Goal: Find specific page/section: Find specific page/section

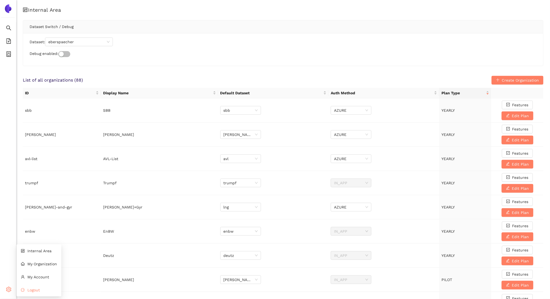
click at [24, 289] on icon "logout" at bounding box center [23, 290] width 4 height 4
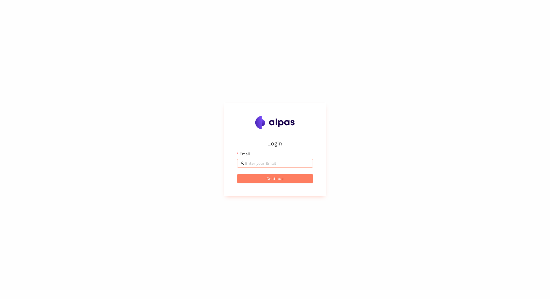
click at [253, 166] on input "Email" at bounding box center [277, 163] width 65 height 6
type input "[EMAIL_ADDRESS]"
click at [237, 174] on button "Continue" at bounding box center [275, 178] width 76 height 9
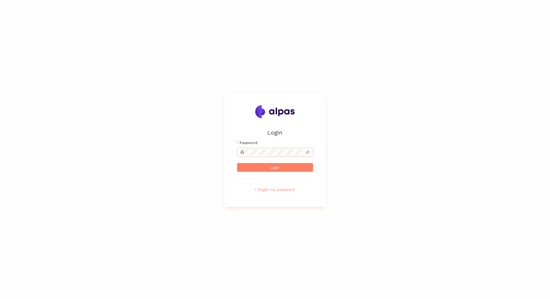
click at [262, 150] on span at bounding box center [275, 152] width 76 height 9
click at [237, 163] on button "Login" at bounding box center [275, 167] width 76 height 9
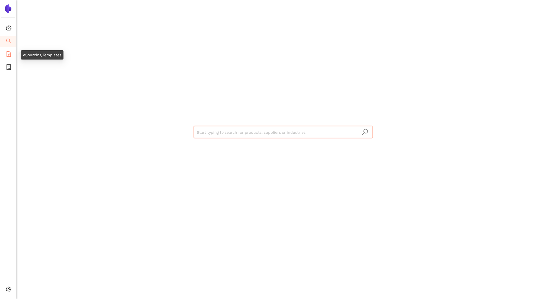
click at [8, 54] on icon "file-add" at bounding box center [8, 53] width 5 height 5
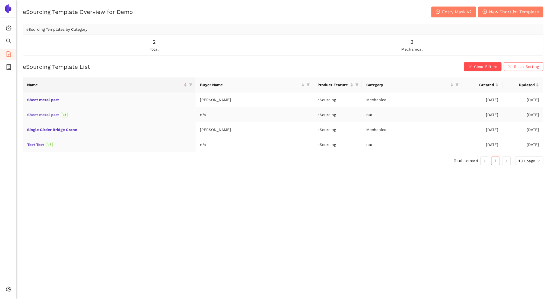
click at [0, 0] on link "Sheet metal part" at bounding box center [0, 0] width 0 height 0
